Goal: Task Accomplishment & Management: Use online tool/utility

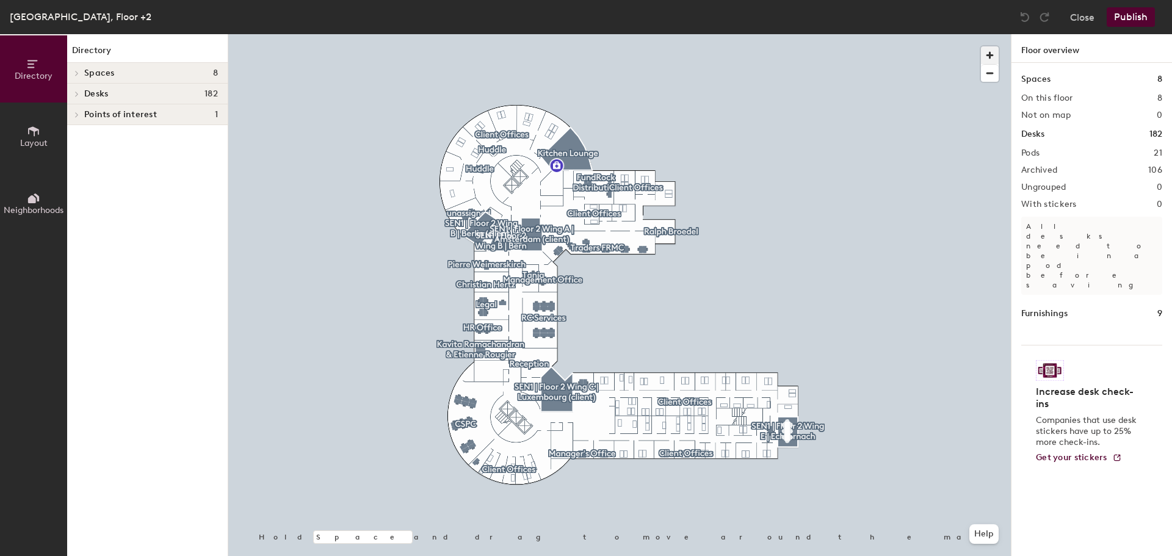
click at [993, 54] on span "button" at bounding box center [990, 55] width 18 height 18
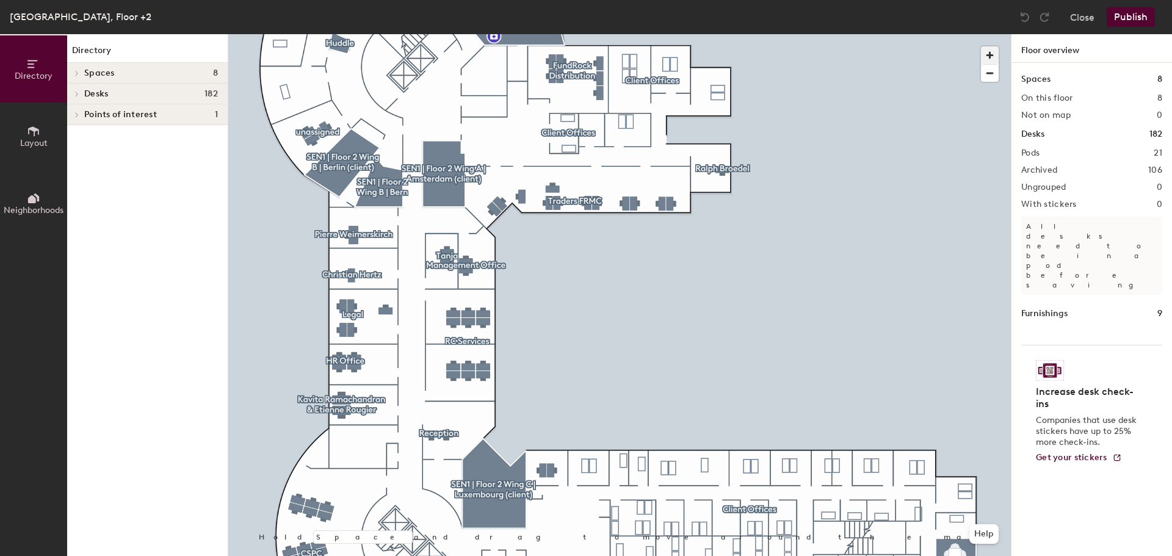
click at [993, 54] on span "button" at bounding box center [990, 55] width 18 height 18
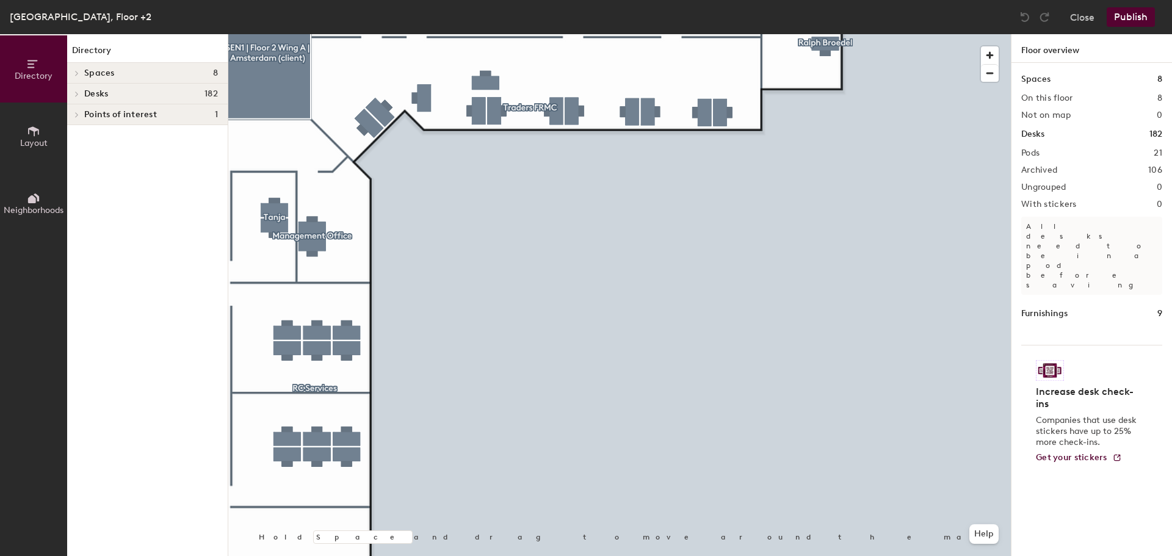
click at [512, 34] on div at bounding box center [619, 34] width 783 height 0
click at [92, 109] on div "Points of interest 1" at bounding box center [147, 114] width 161 height 21
click at [87, 95] on span "Desks" at bounding box center [96, 94] width 24 height 10
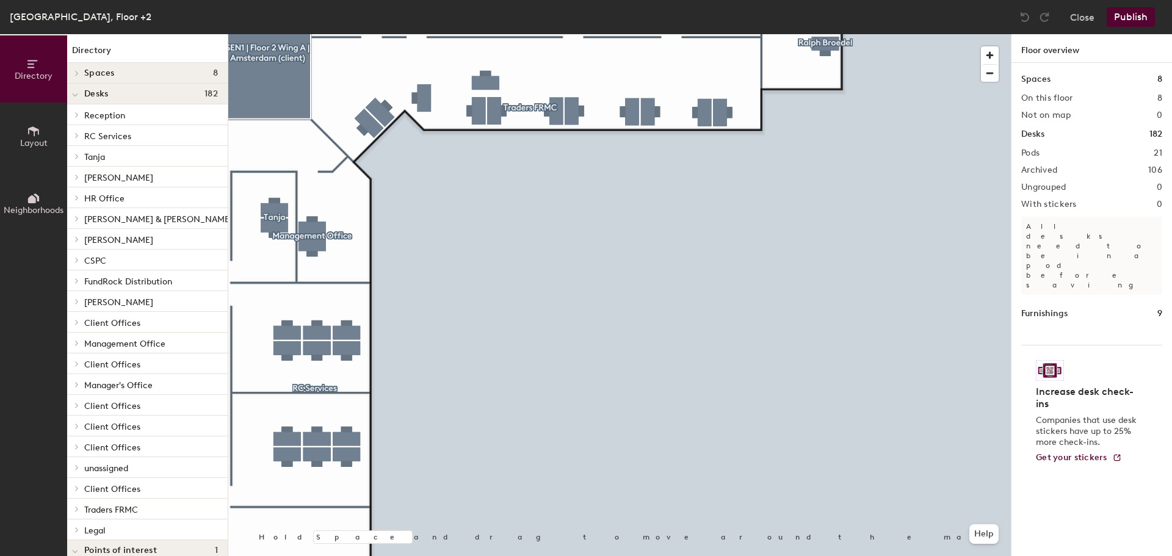
click at [87, 95] on span "Desks" at bounding box center [96, 94] width 24 height 10
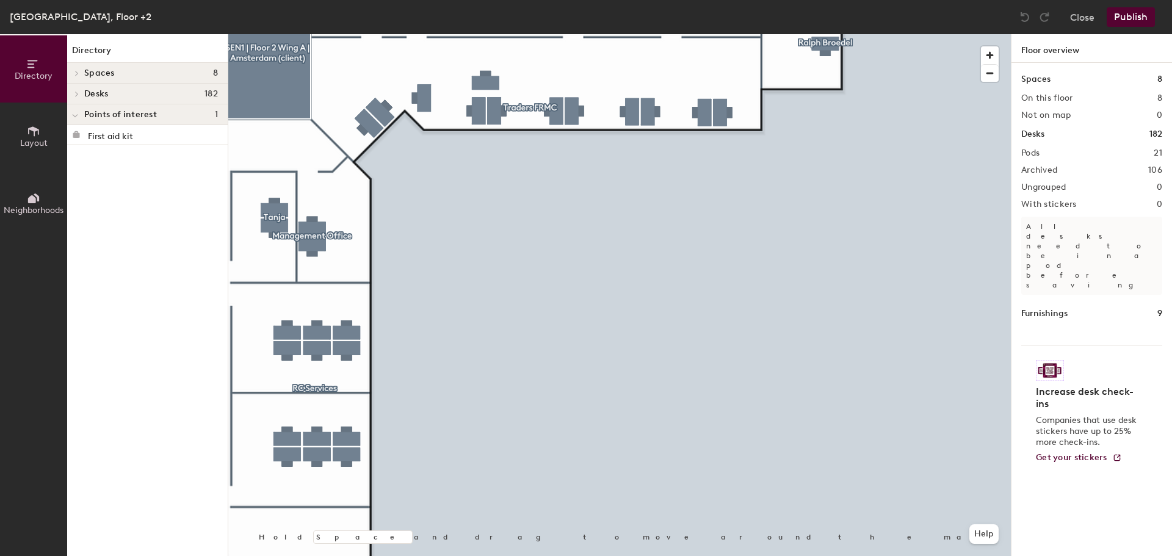
click at [86, 78] on span "Spaces" at bounding box center [99, 73] width 31 height 10
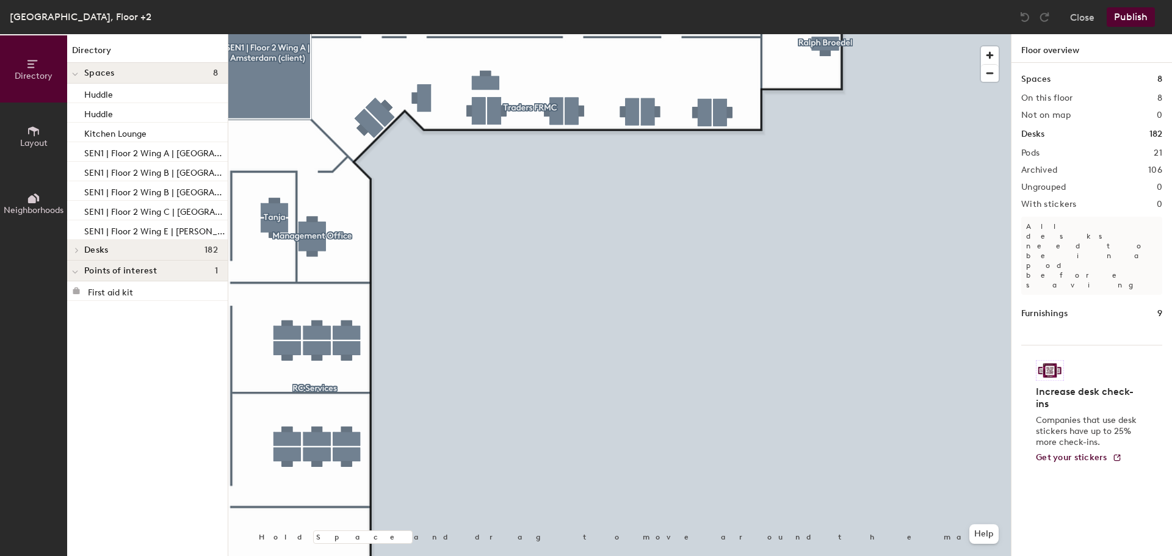
click at [86, 77] on span "Spaces" at bounding box center [99, 73] width 31 height 10
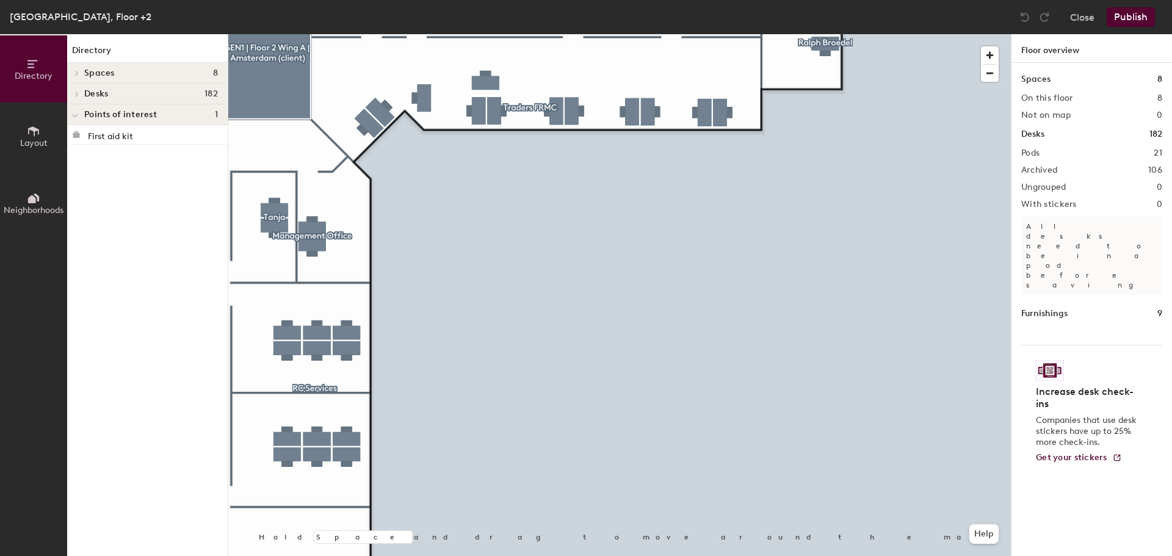
click at [34, 132] on icon at bounding box center [33, 131] width 13 height 13
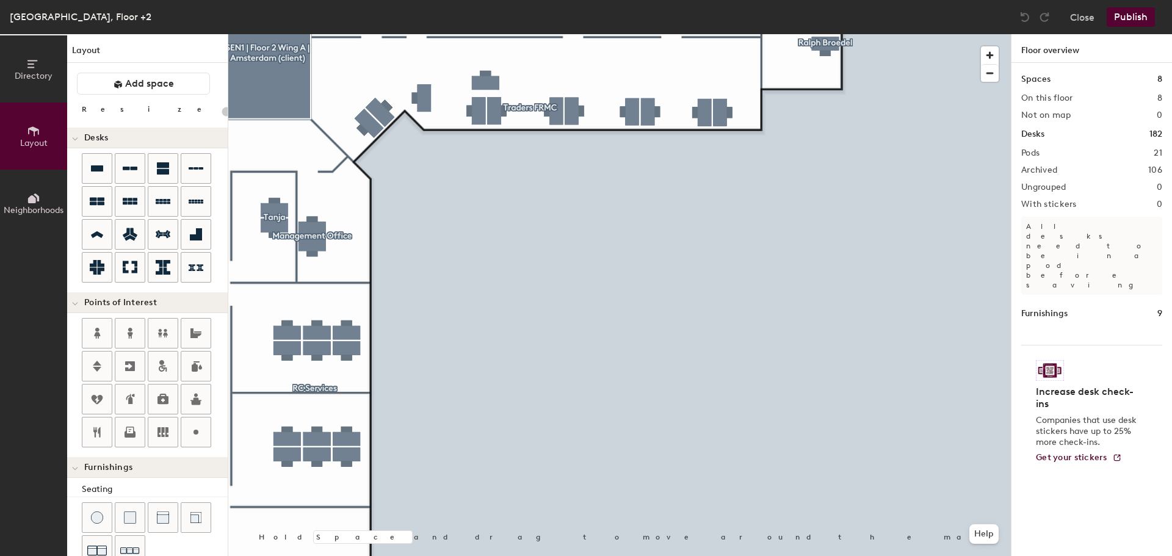
click at [26, 194] on button "Neighborhoods" at bounding box center [33, 203] width 67 height 67
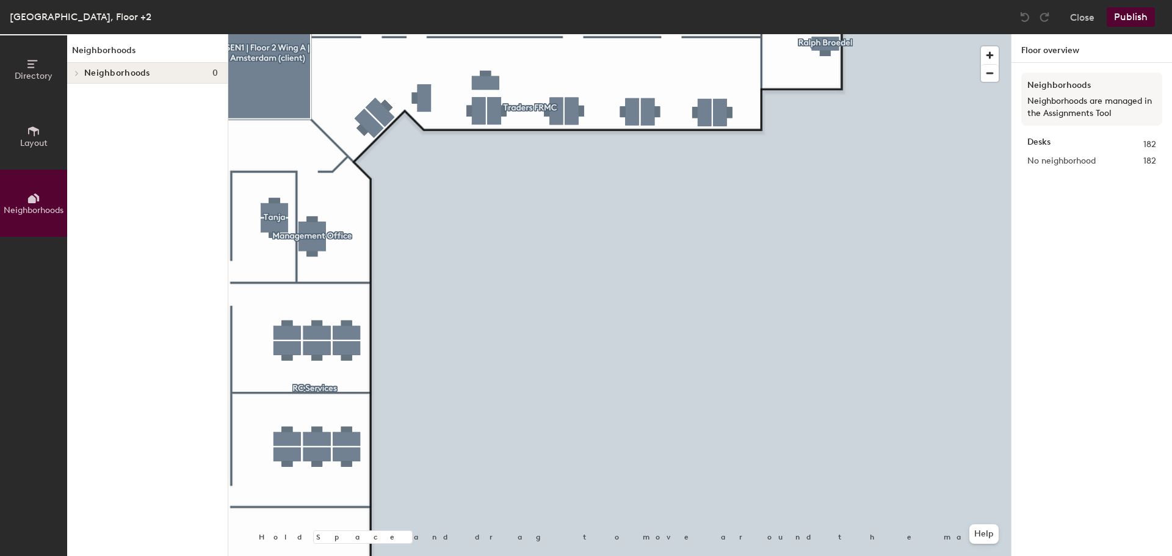
click at [26, 114] on button "Layout" at bounding box center [33, 136] width 67 height 67
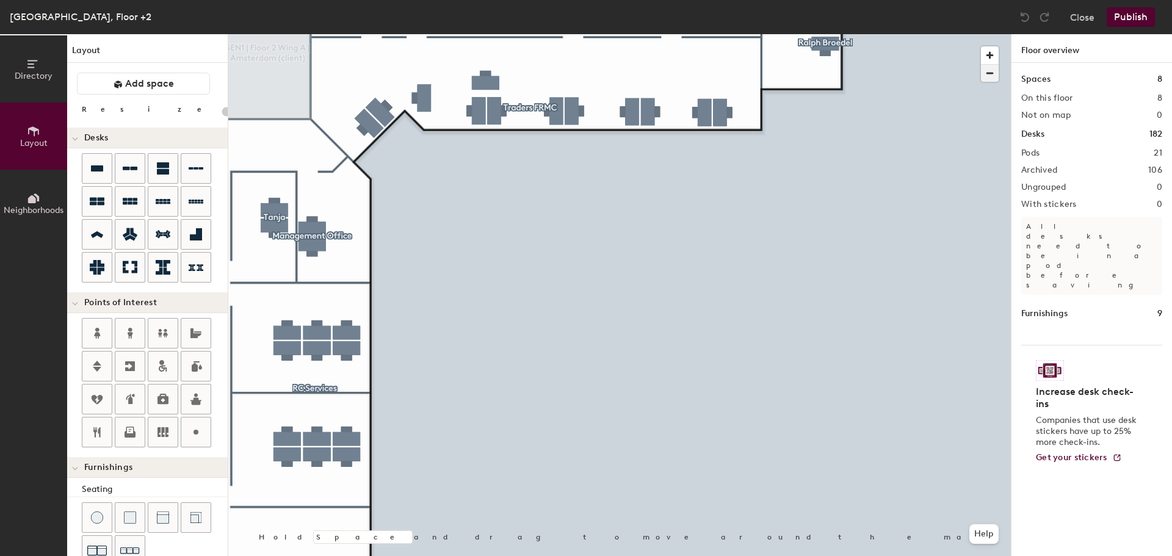
click at [990, 78] on span "button" at bounding box center [990, 73] width 18 height 17
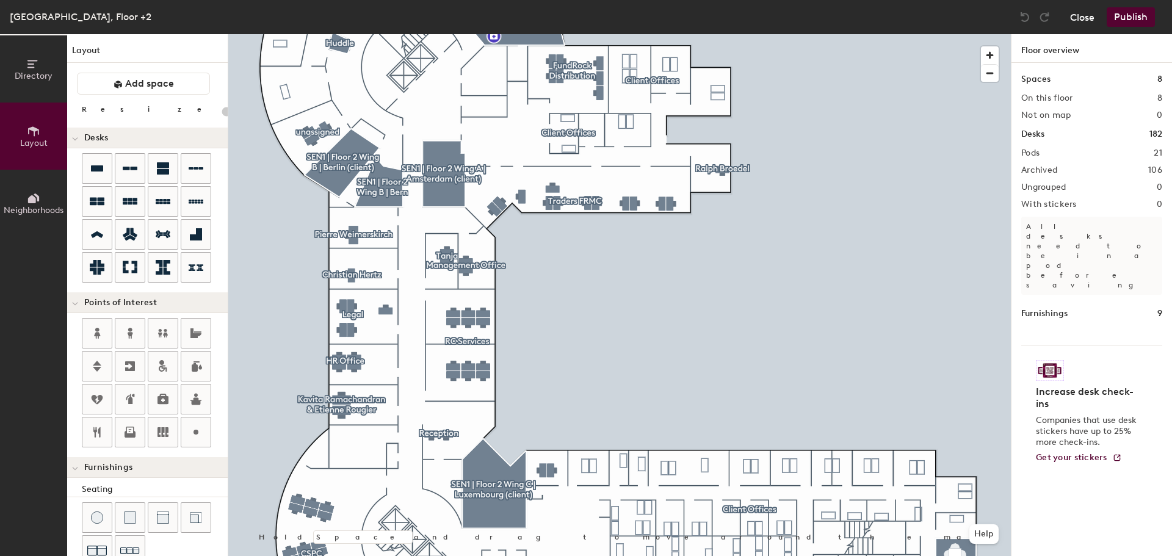
click at [1073, 17] on button "Close" at bounding box center [1082, 17] width 24 height 20
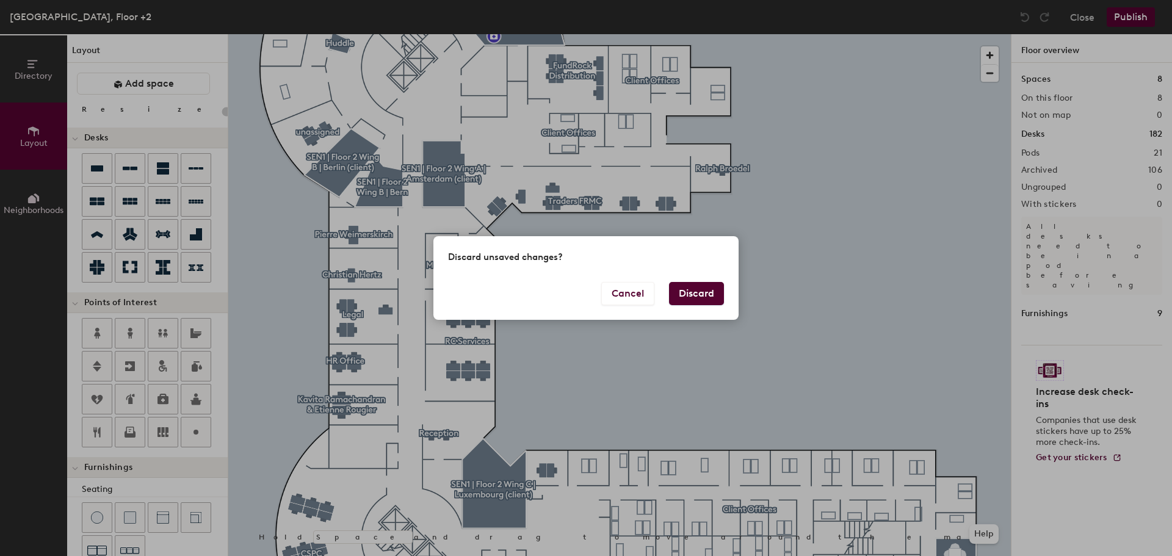
click at [695, 287] on button "Discard" at bounding box center [696, 293] width 55 height 23
type input "20"
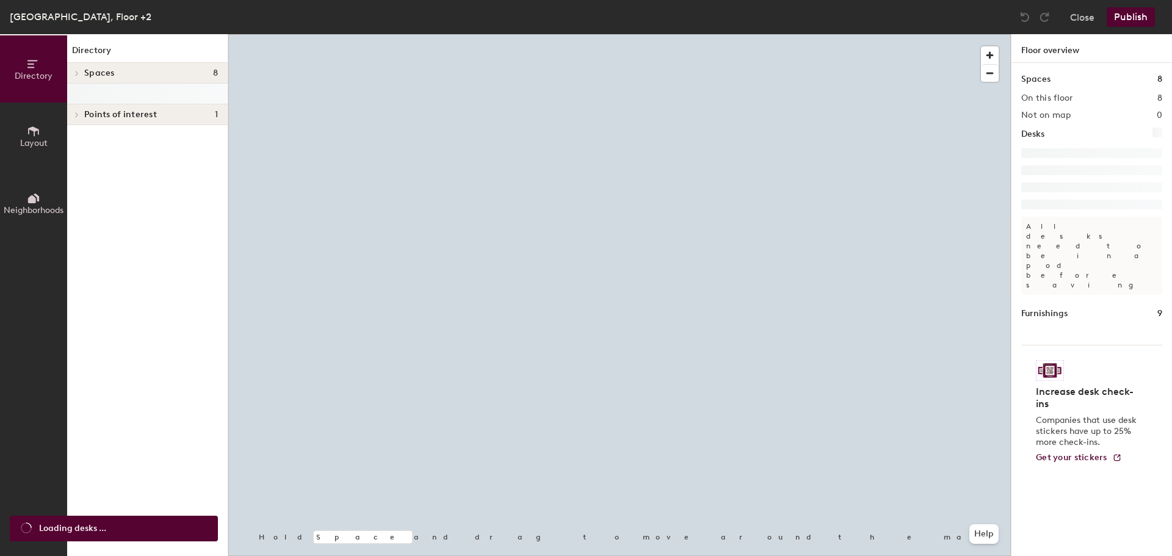
click at [95, 115] on span "Points of interest" at bounding box center [120, 115] width 73 height 10
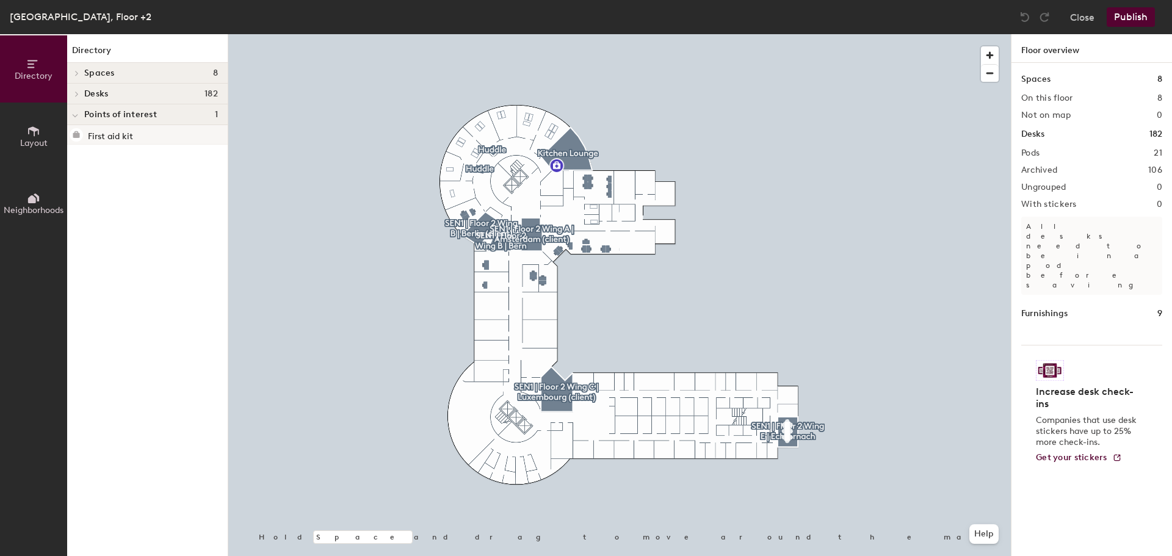
click at [105, 136] on p "First aid kit" at bounding box center [110, 135] width 45 height 14
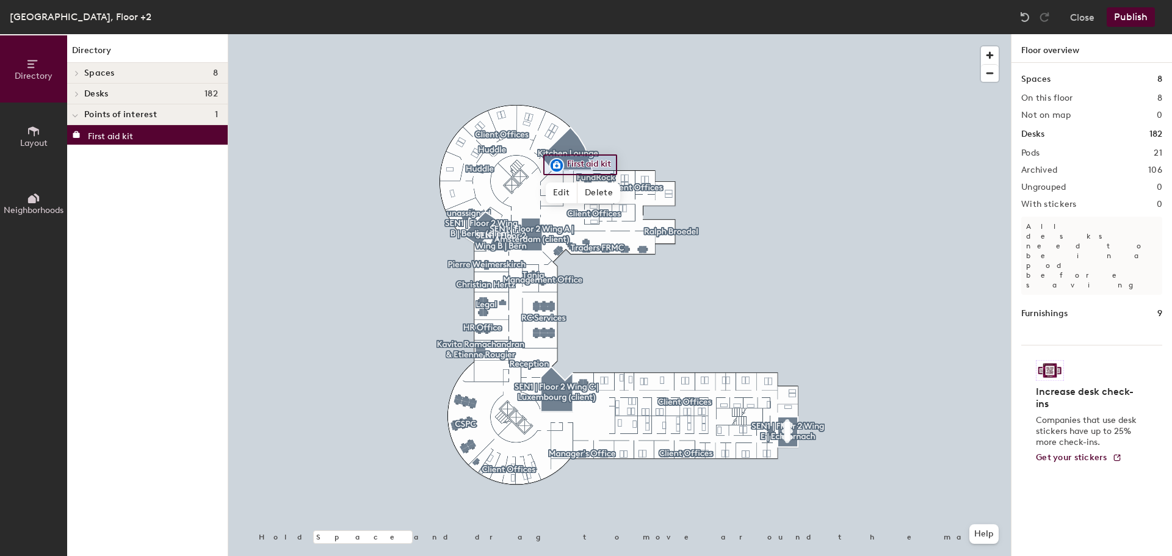
click at [112, 230] on div "Directory Spaces 8 Huddle Huddle Kitchen Lounge SEN1 | Floor 2 Wing A | Amsterd…" at bounding box center [147, 295] width 161 height 522
click at [37, 204] on icon at bounding box center [33, 198] width 13 height 13
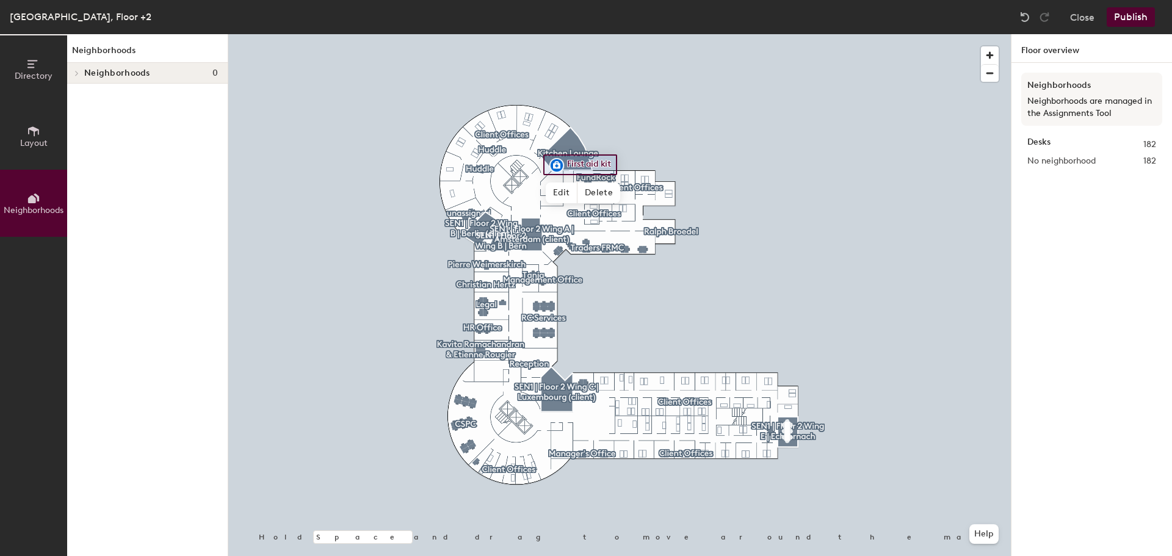
click at [42, 62] on button "Directory" at bounding box center [33, 68] width 67 height 67
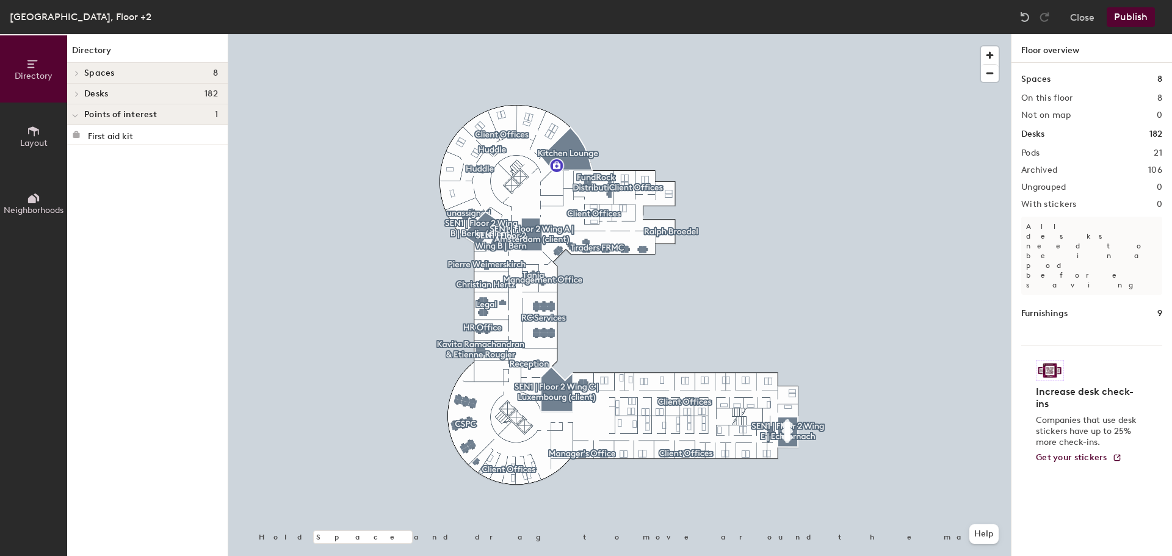
click at [42, 133] on button "Layout" at bounding box center [33, 136] width 67 height 67
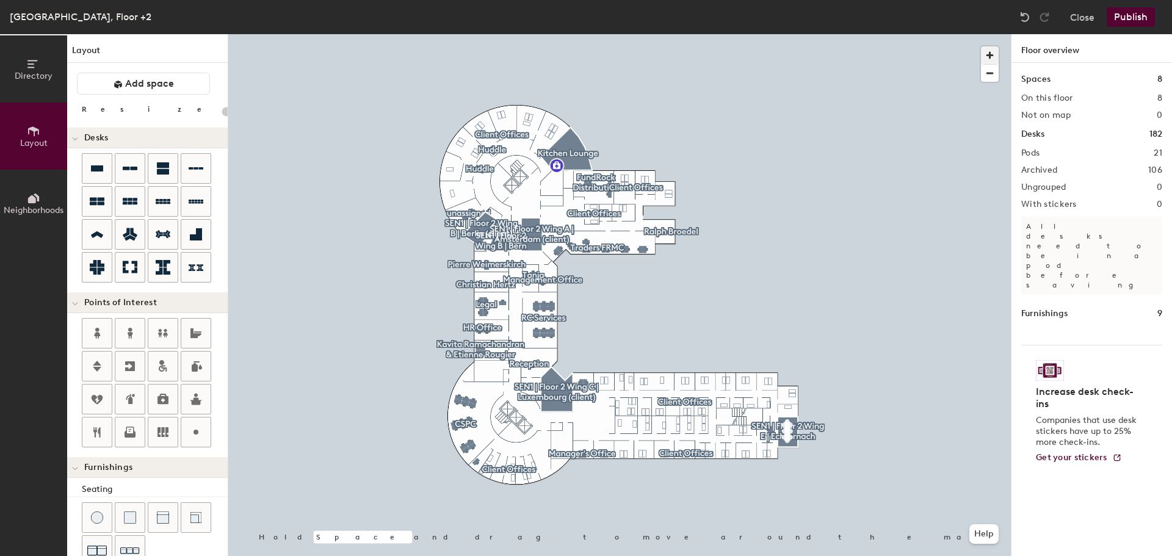
click at [986, 53] on span "button" at bounding box center [990, 55] width 18 height 18
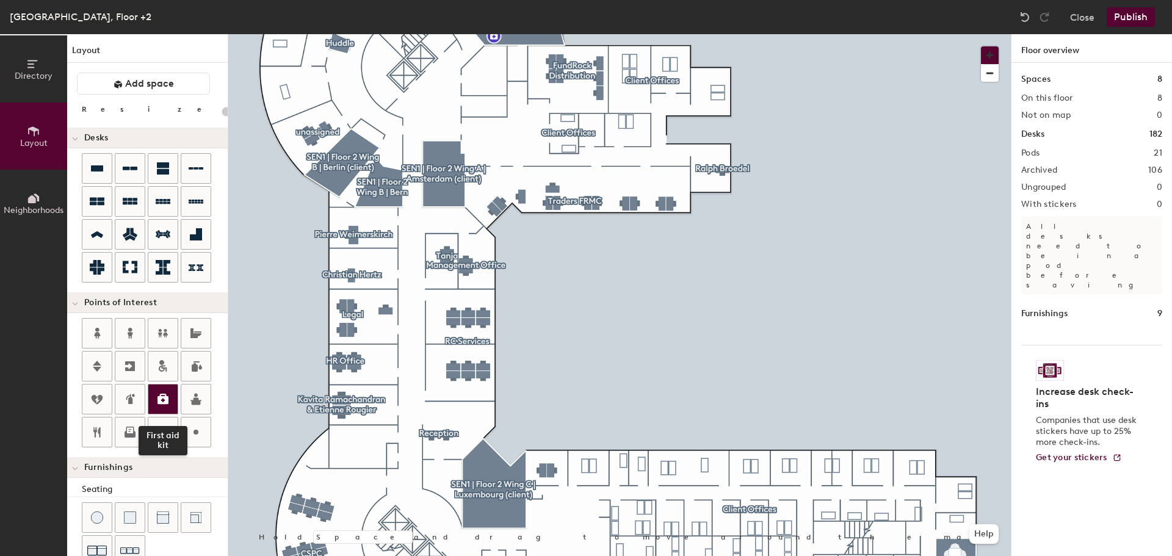
click at [160, 397] on icon at bounding box center [163, 399] width 11 height 10
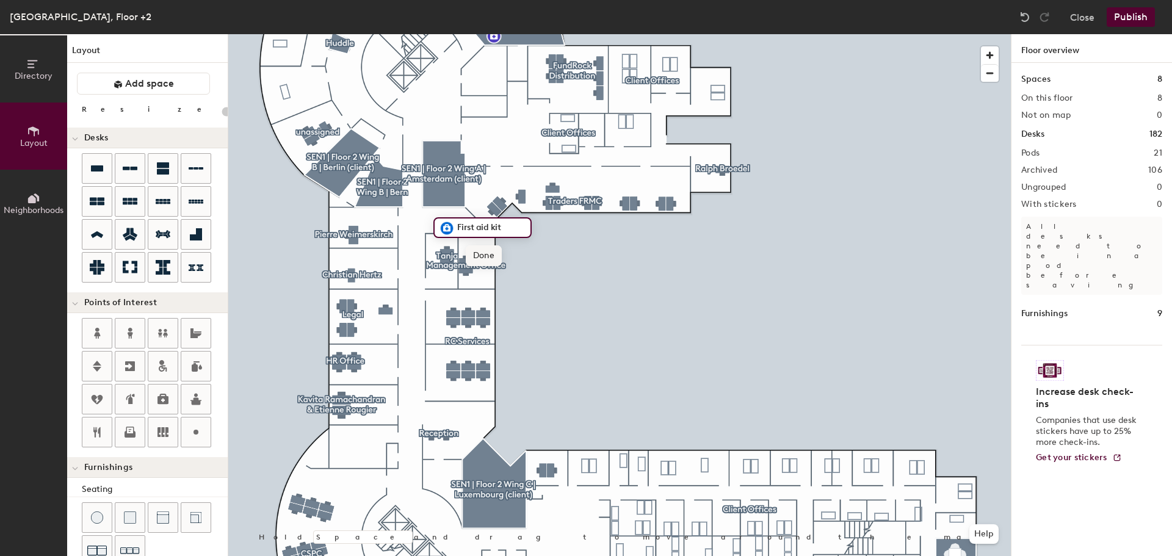
click at [488, 252] on span "Done" at bounding box center [484, 255] width 36 height 21
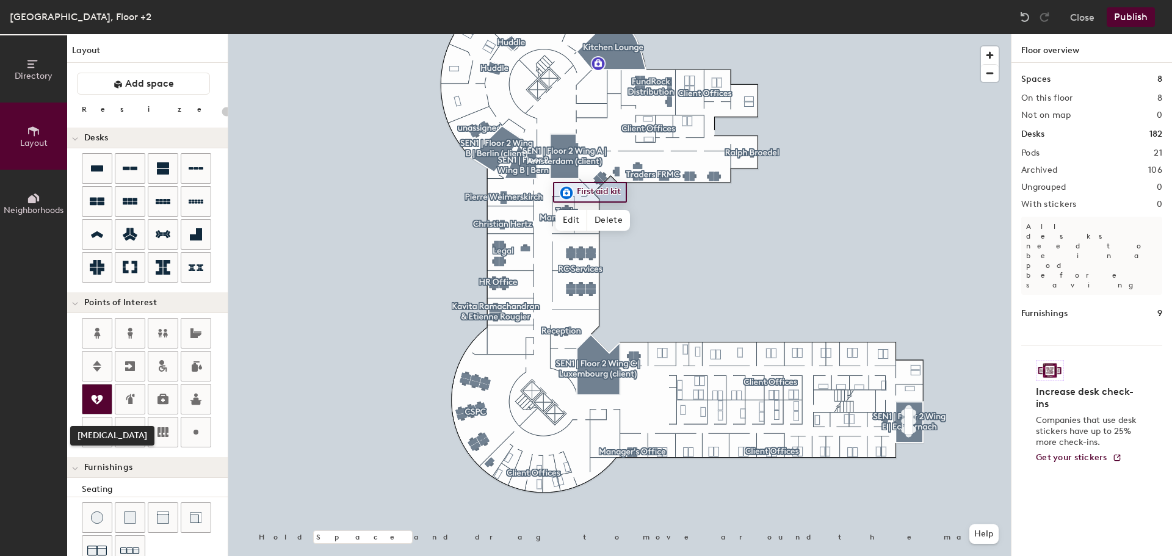
click at [98, 401] on icon at bounding box center [97, 399] width 15 height 15
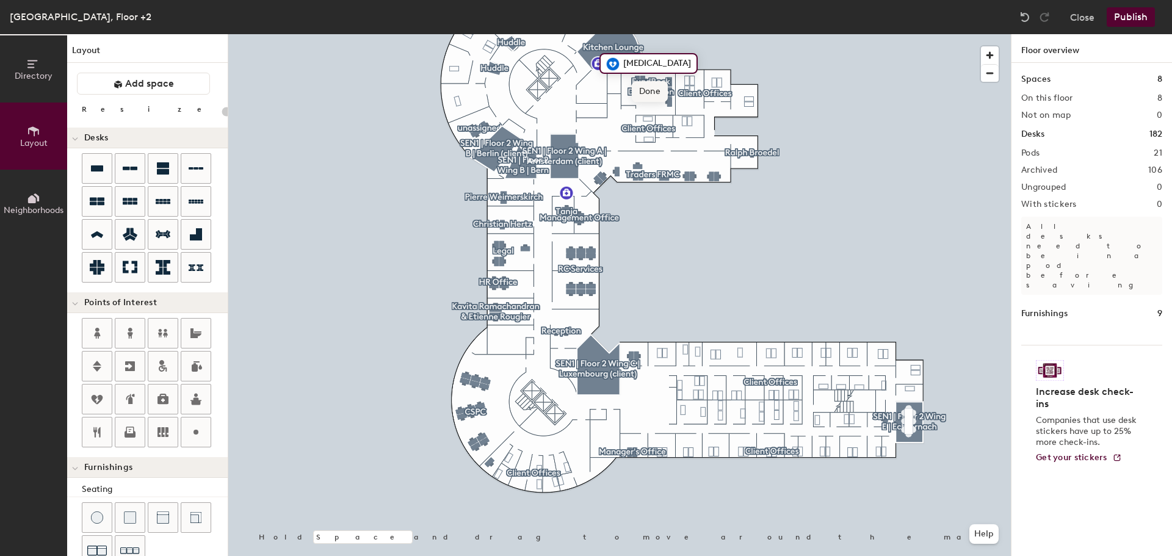
click at [648, 95] on span "Done" at bounding box center [650, 91] width 36 height 21
click at [160, 399] on icon at bounding box center [163, 399] width 11 height 10
click at [517, 376] on span "Done" at bounding box center [518, 379] width 36 height 21
click at [165, 396] on icon at bounding box center [163, 399] width 11 height 10
click at [699, 408] on span "Done" at bounding box center [701, 413] width 36 height 21
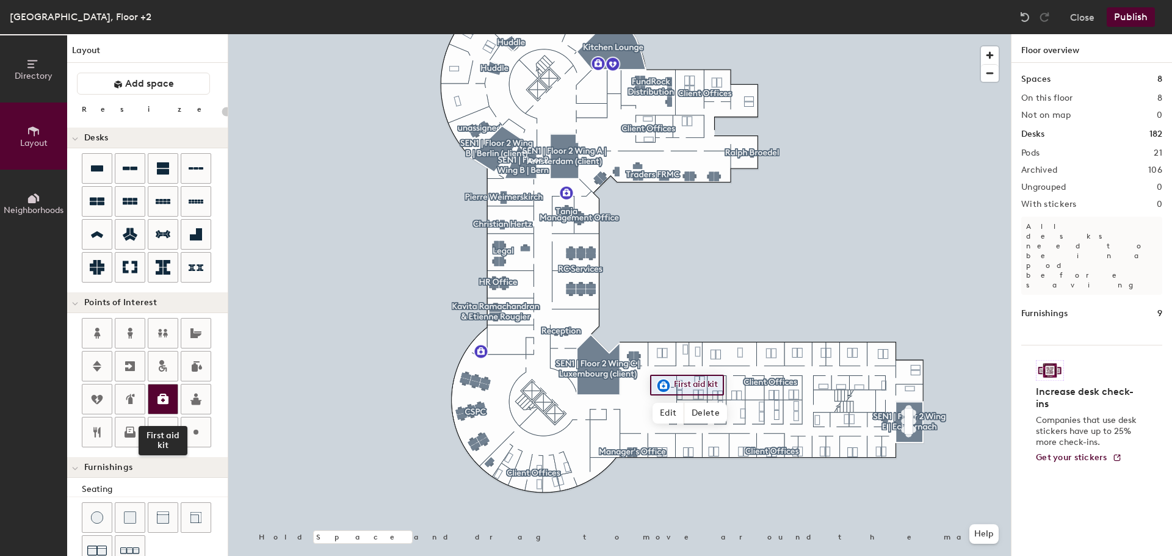
click at [169, 397] on icon at bounding box center [163, 399] width 15 height 15
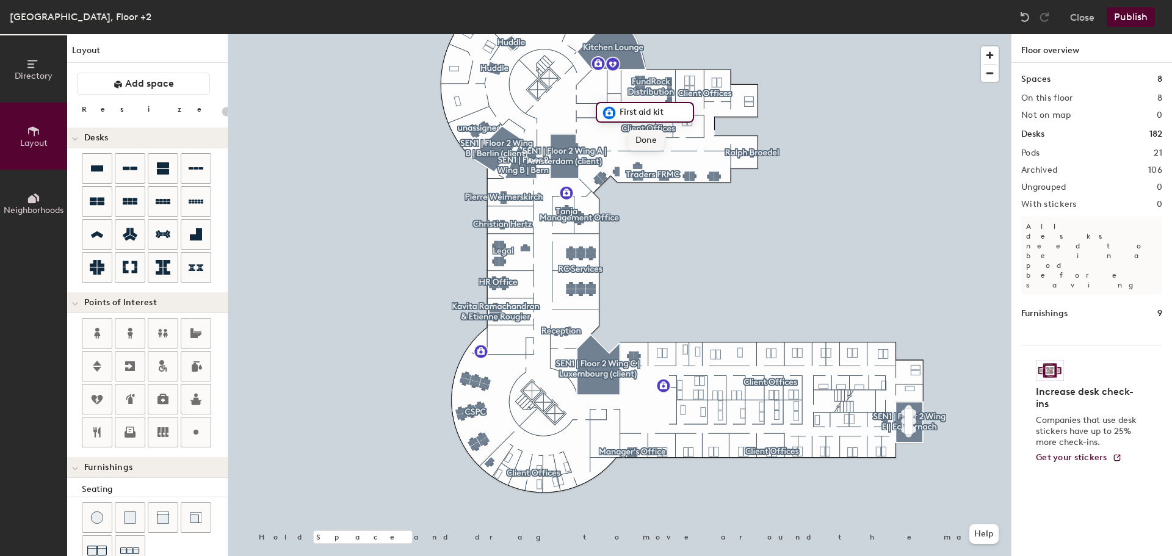
click at [644, 136] on span "Done" at bounding box center [646, 140] width 36 height 21
click at [1145, 18] on button "Publish" at bounding box center [1131, 17] width 48 height 20
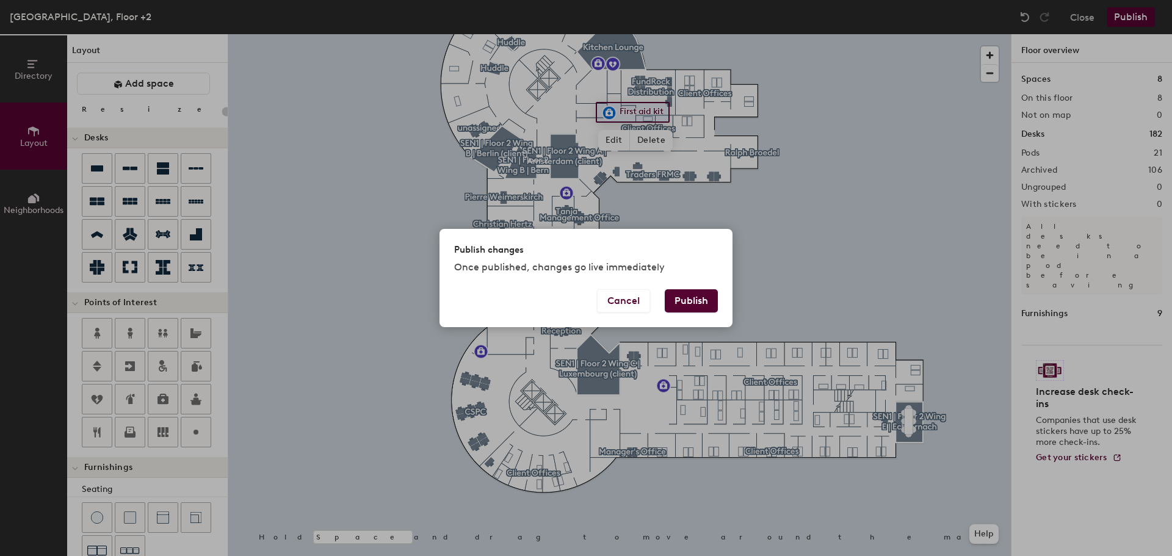
click at [686, 300] on button "Publish" at bounding box center [691, 300] width 53 height 23
type input "20"
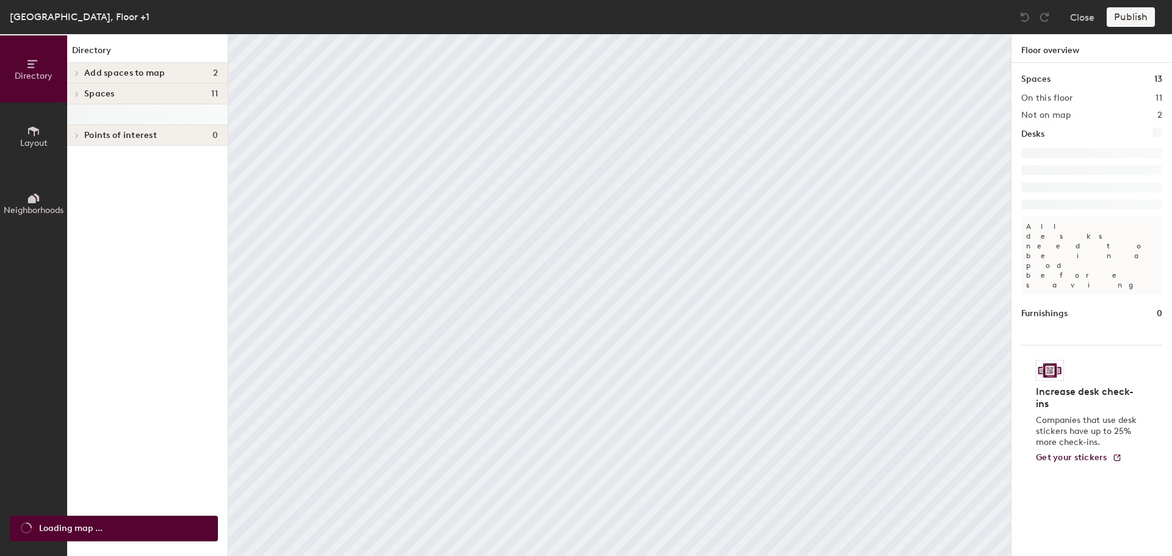
click at [31, 130] on icon at bounding box center [33, 131] width 11 height 10
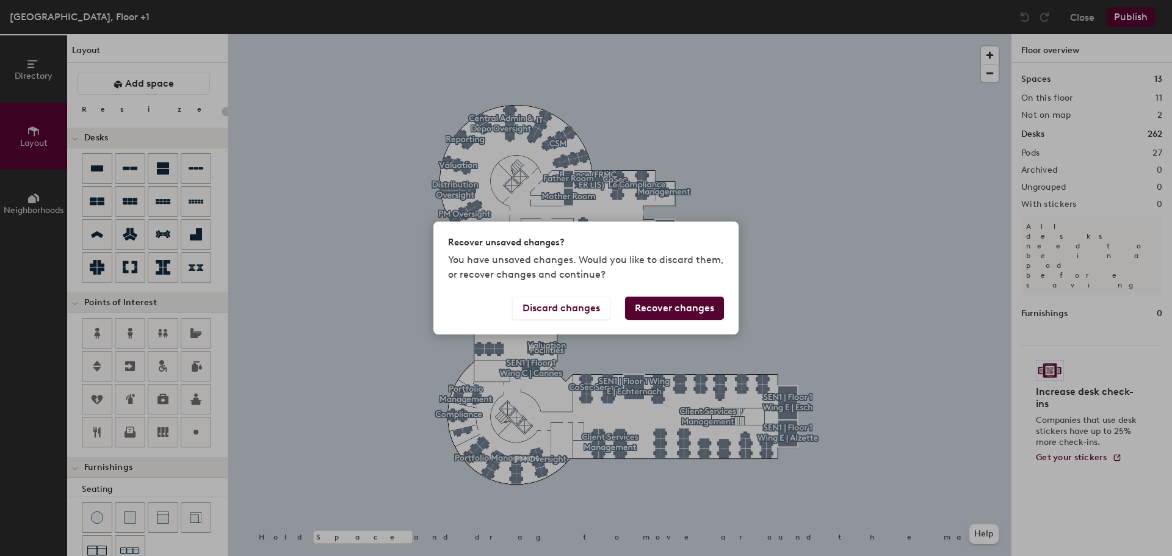
click at [671, 313] on button "Recover changes" at bounding box center [674, 308] width 99 height 23
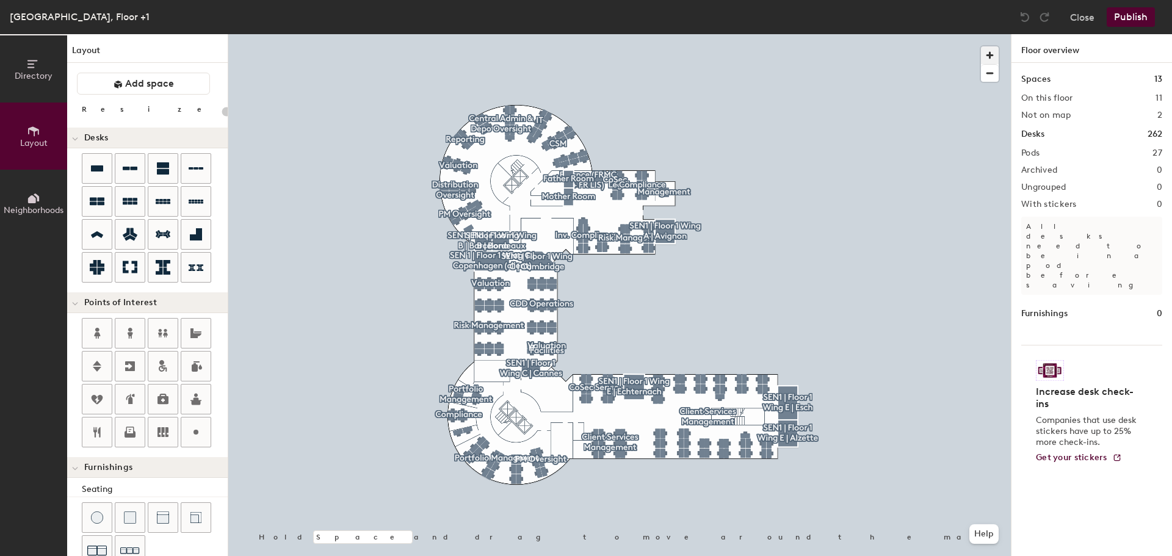
click at [990, 56] on span "button" at bounding box center [990, 55] width 18 height 18
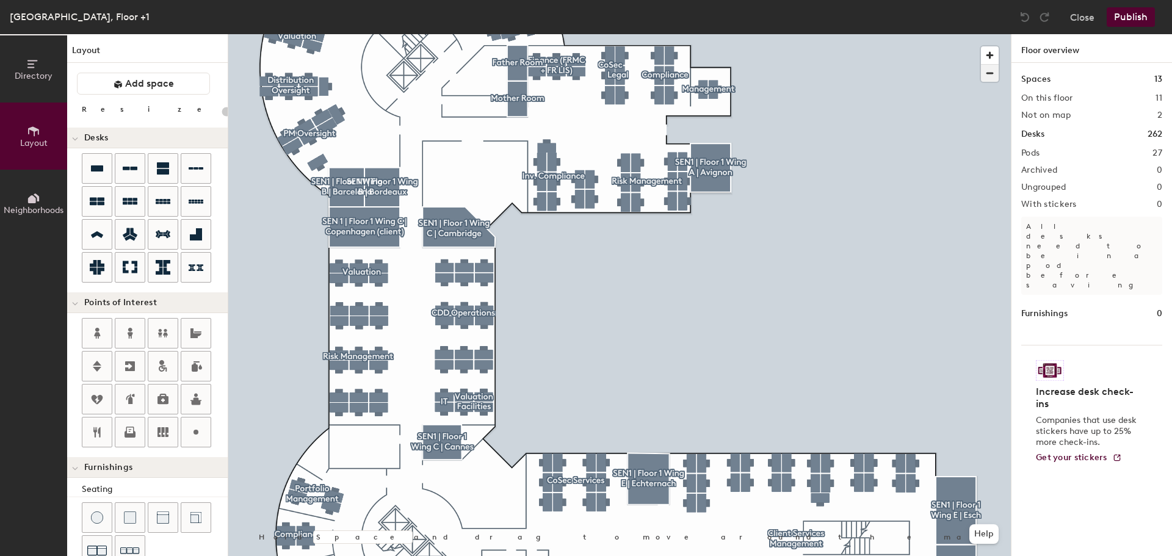
click at [990, 76] on span "button" at bounding box center [990, 73] width 18 height 17
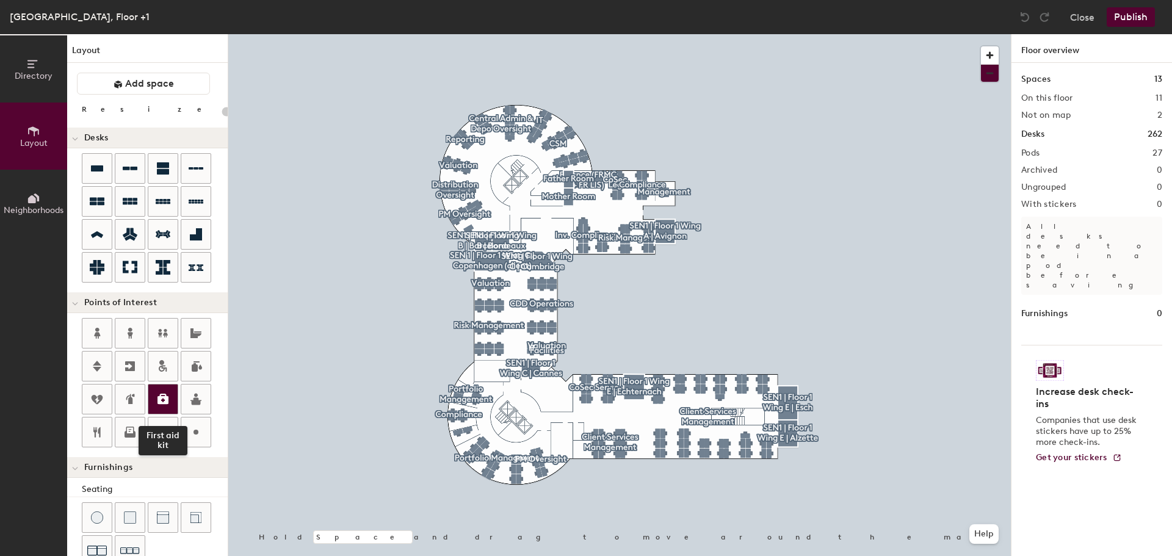
click at [170, 404] on div at bounding box center [162, 399] width 29 height 29
click at [503, 405] on span "Done" at bounding box center [508, 406] width 36 height 21
click at [173, 400] on div at bounding box center [162, 399] width 29 height 29
click at [165, 401] on icon at bounding box center [163, 399] width 11 height 10
click at [162, 404] on icon at bounding box center [163, 399] width 11 height 10
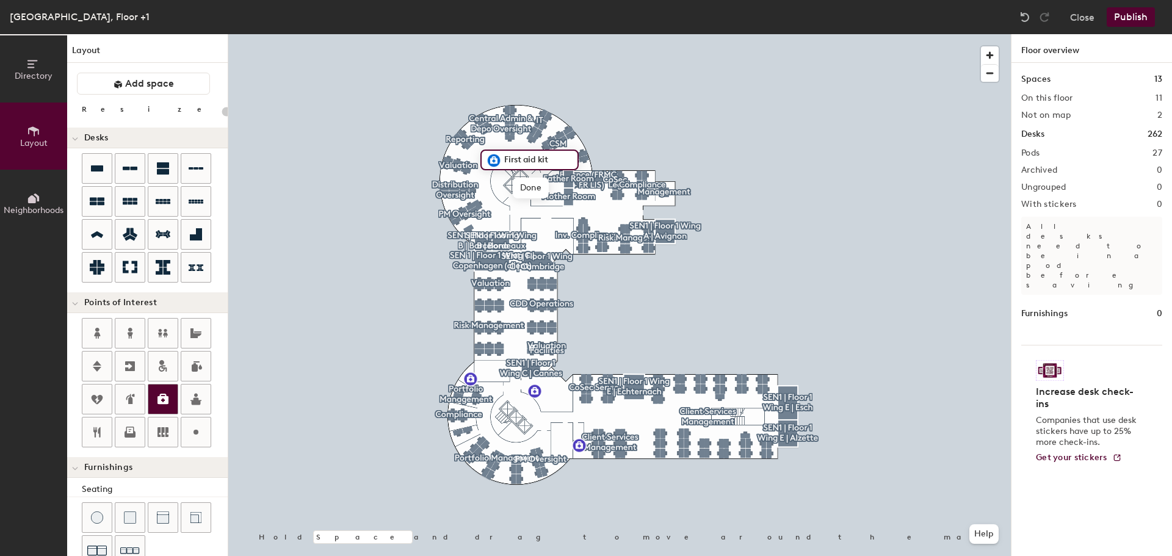
click at [161, 401] on icon at bounding box center [163, 399] width 11 height 10
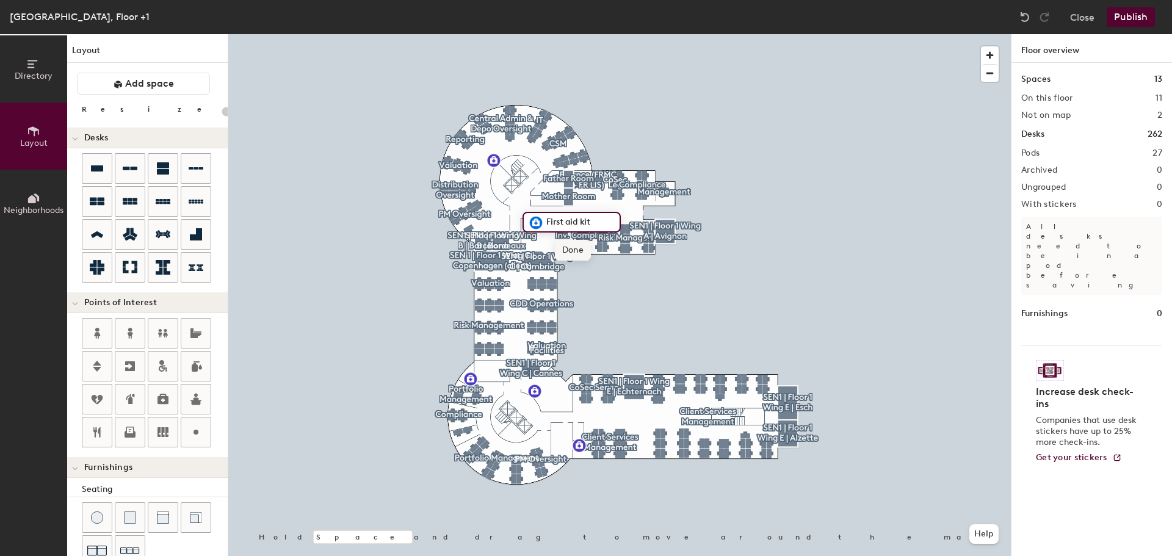
click at [578, 252] on span "Done" at bounding box center [573, 250] width 36 height 21
click at [1140, 19] on button "Publish" at bounding box center [1131, 17] width 48 height 20
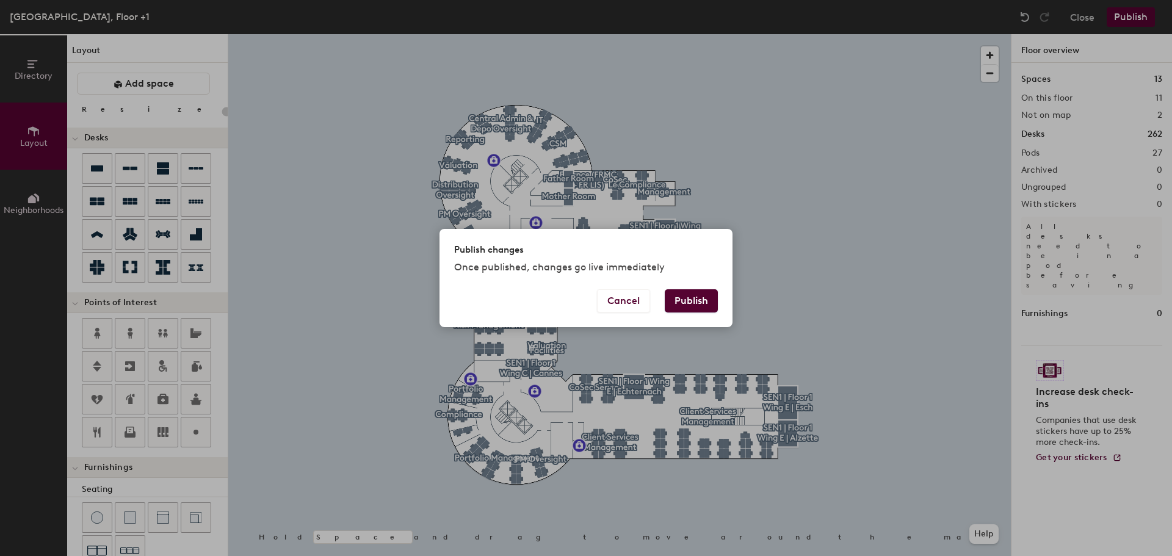
click at [689, 307] on button "Publish" at bounding box center [691, 300] width 53 height 23
type input "20"
